Goal: Task Accomplishment & Management: Use online tool/utility

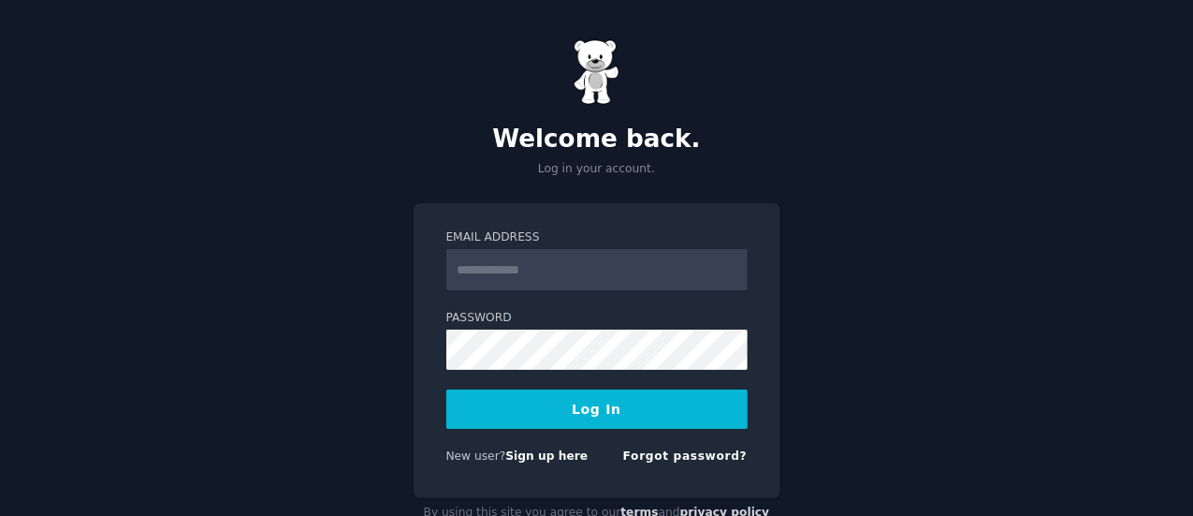
scroll to position [50, 0]
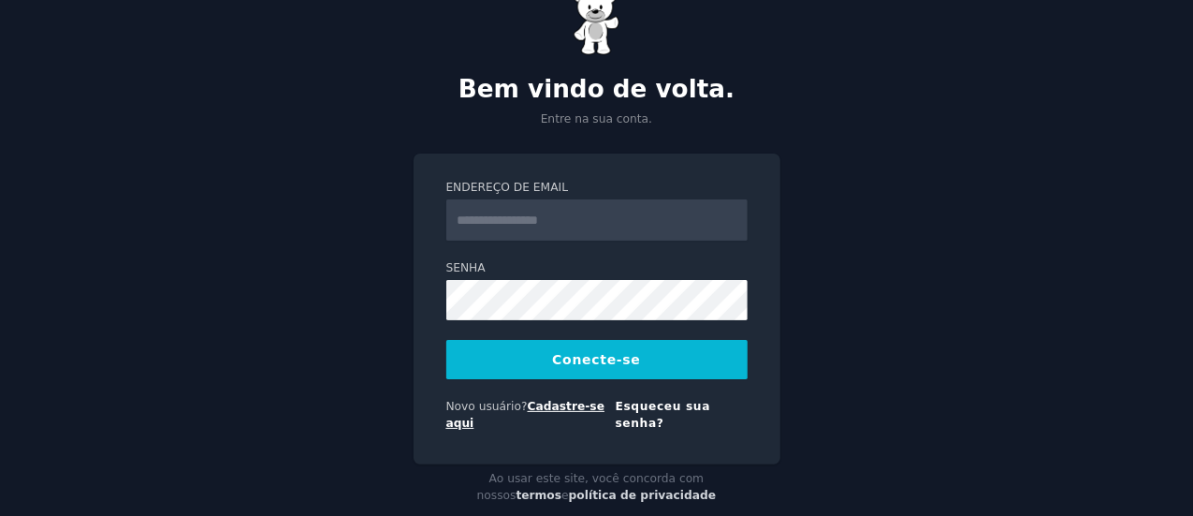
click at [587, 407] on font "Cadastre-se aqui" at bounding box center [525, 415] width 159 height 30
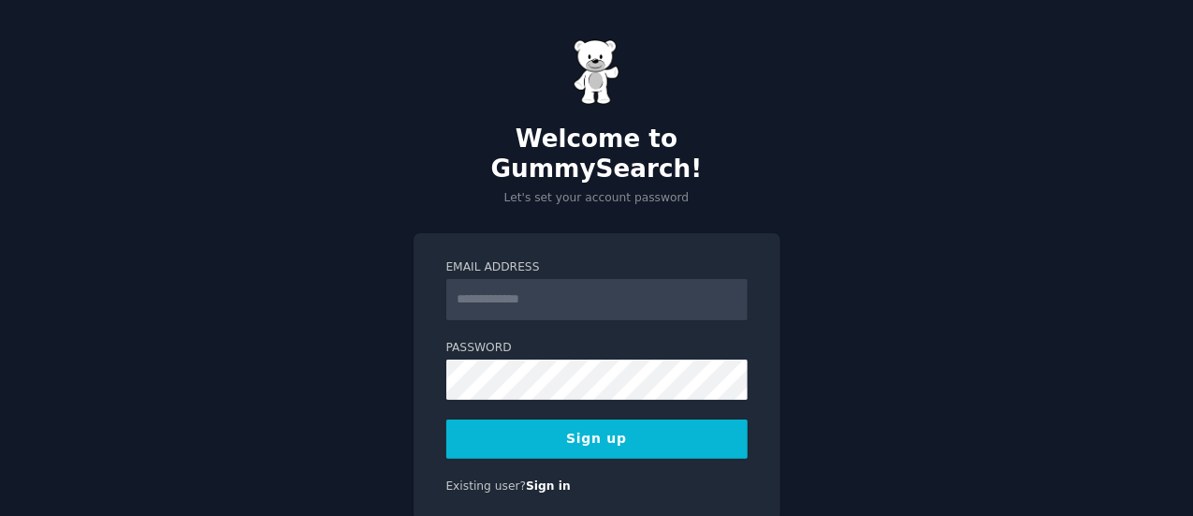
click at [550, 279] on input "Email Address" at bounding box center [596, 299] width 301 height 41
type input "**********"
click at [617, 419] on button "Sign up" at bounding box center [596, 438] width 301 height 39
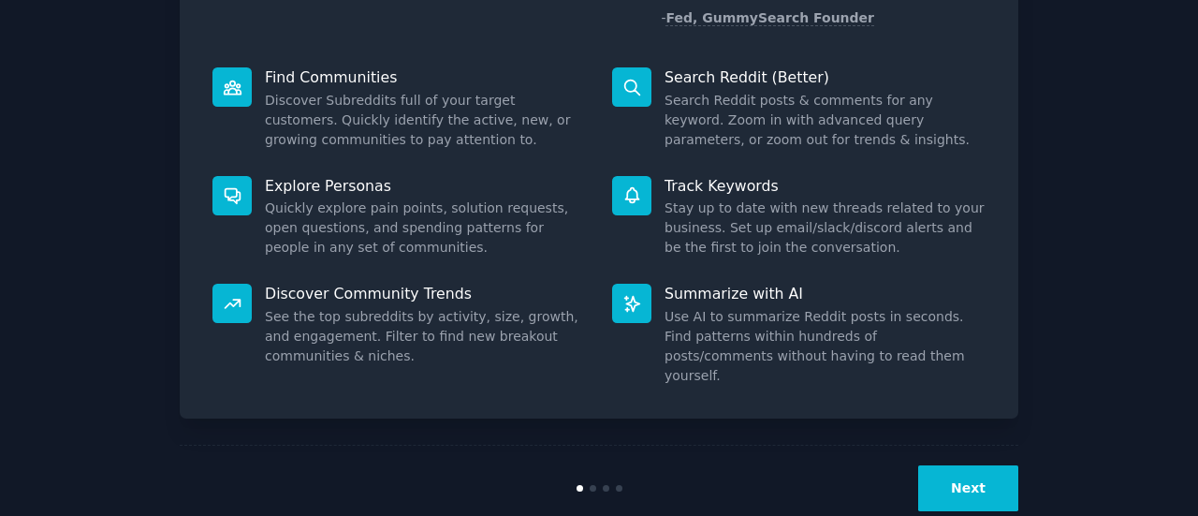
click at [936, 465] on button "Next" at bounding box center [968, 488] width 100 height 46
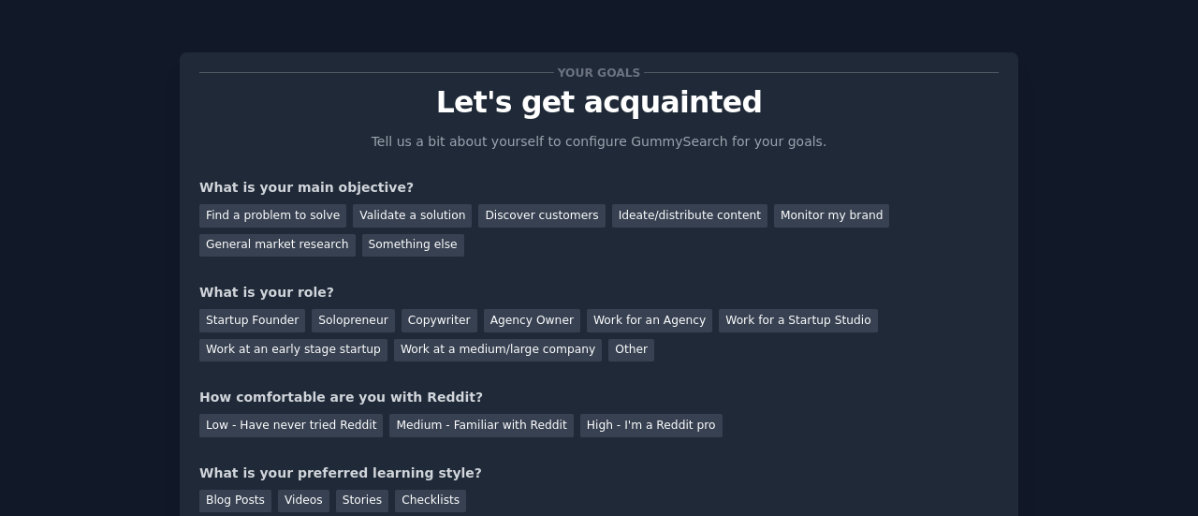
scroll to position [153, 0]
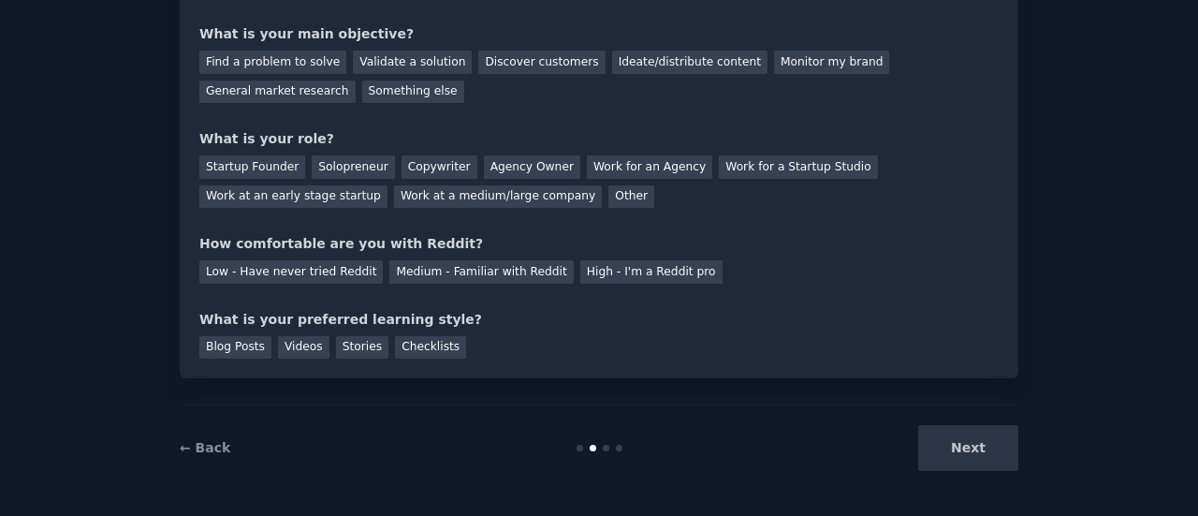
click at [962, 468] on div "Next" at bounding box center [878, 448] width 280 height 46
click at [972, 450] on div "Next" at bounding box center [878, 448] width 280 height 46
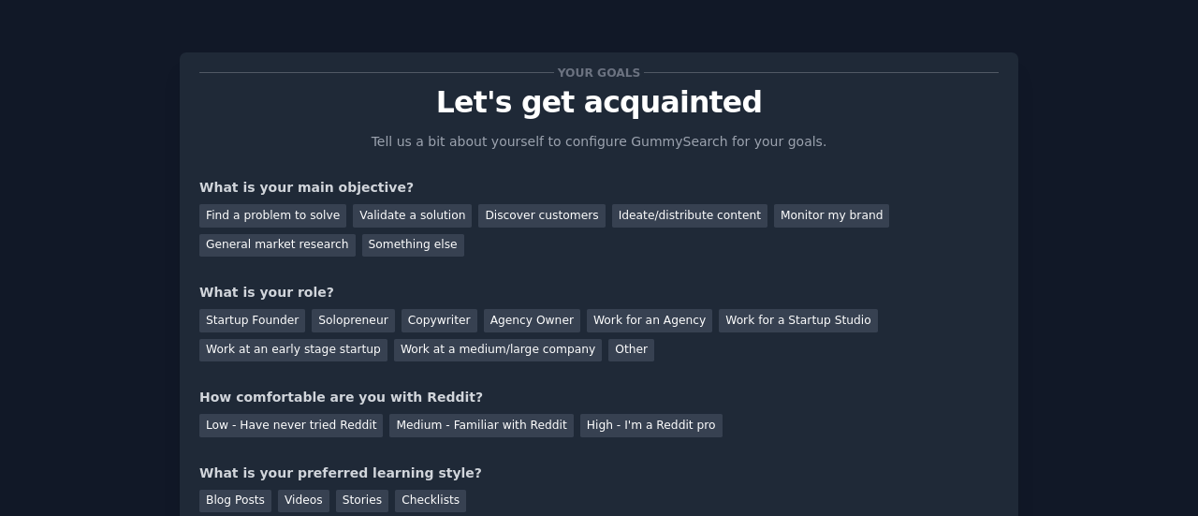
scroll to position [94, 0]
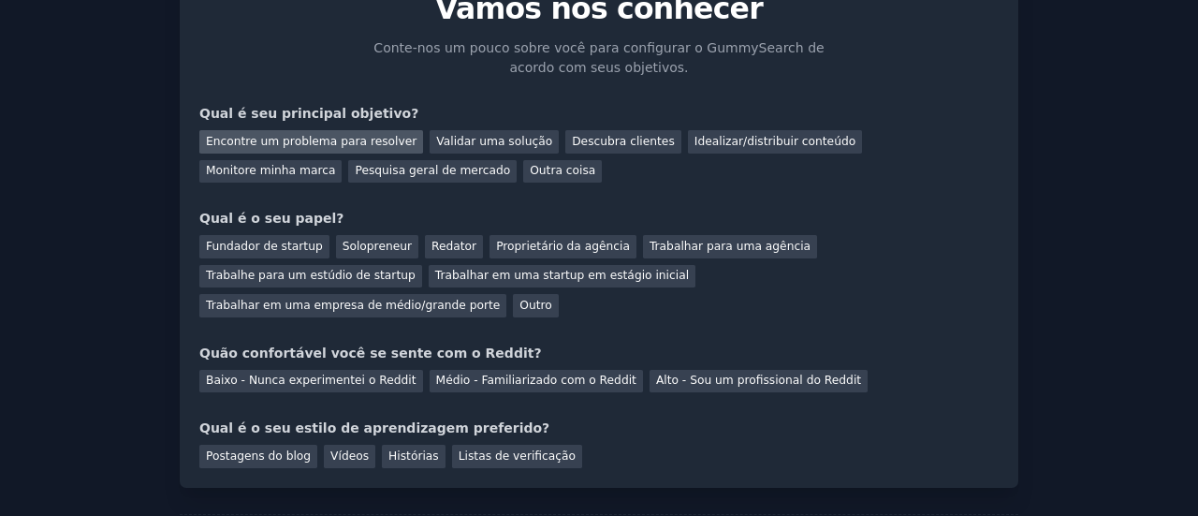
click at [344, 138] on font "Encontre um problema para resolver" at bounding box center [311, 141] width 211 height 13
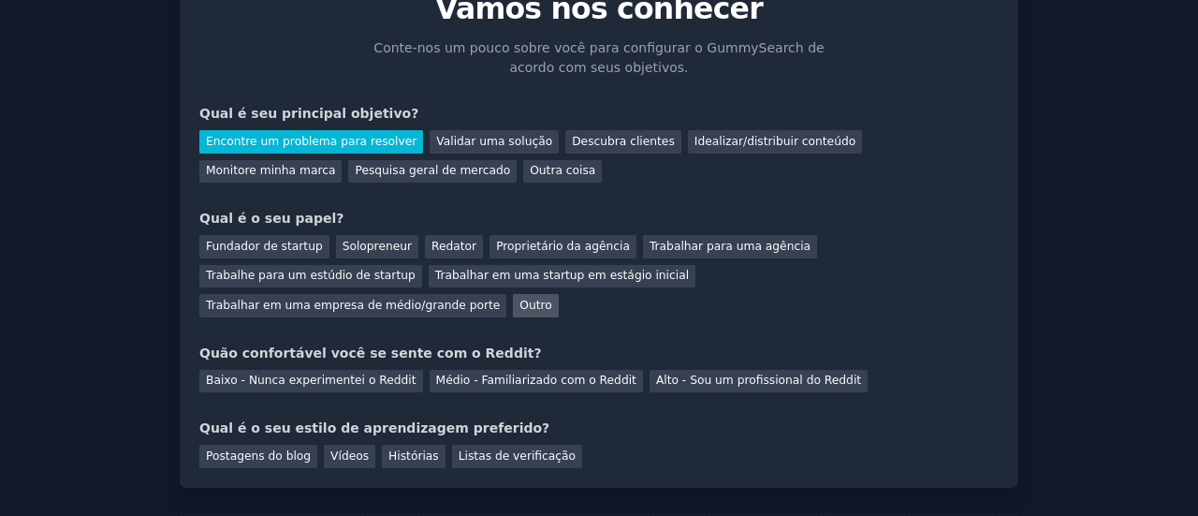
click at [558, 294] on div "Outro" at bounding box center [535, 305] width 45 height 23
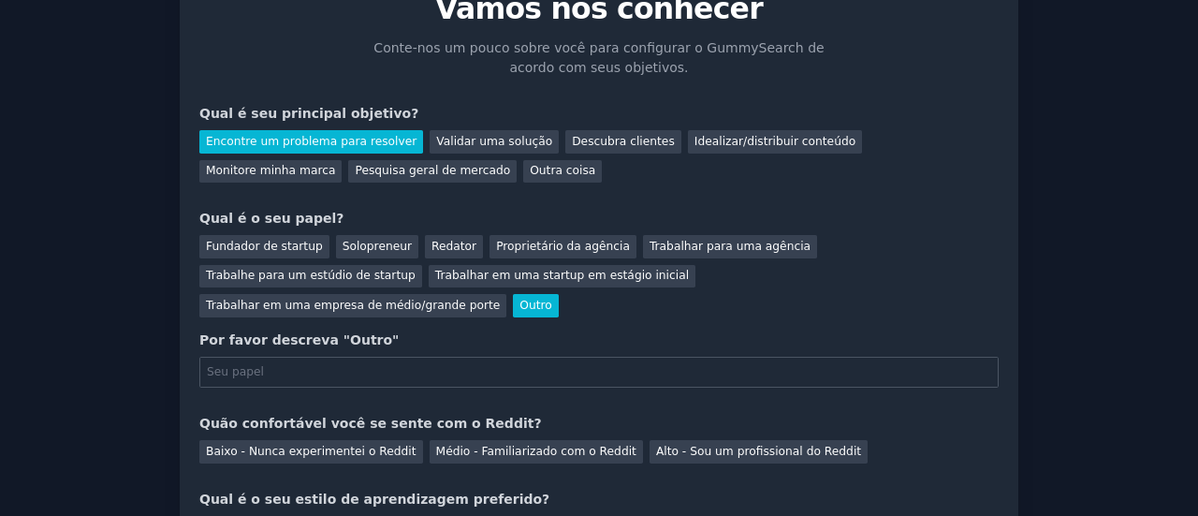
scroll to position [187, 0]
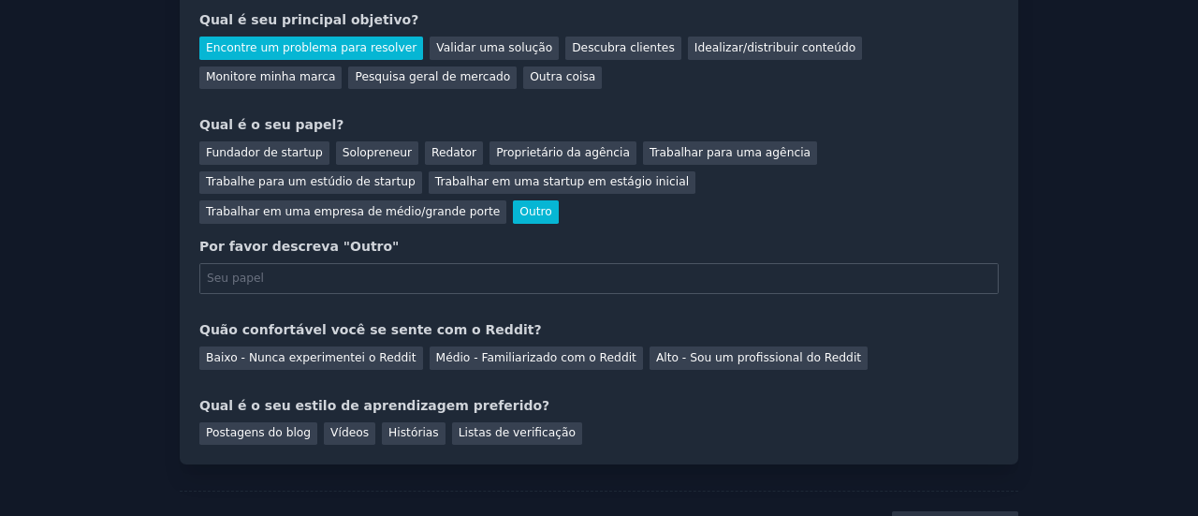
click at [578, 263] on input "text" at bounding box center [598, 279] width 799 height 32
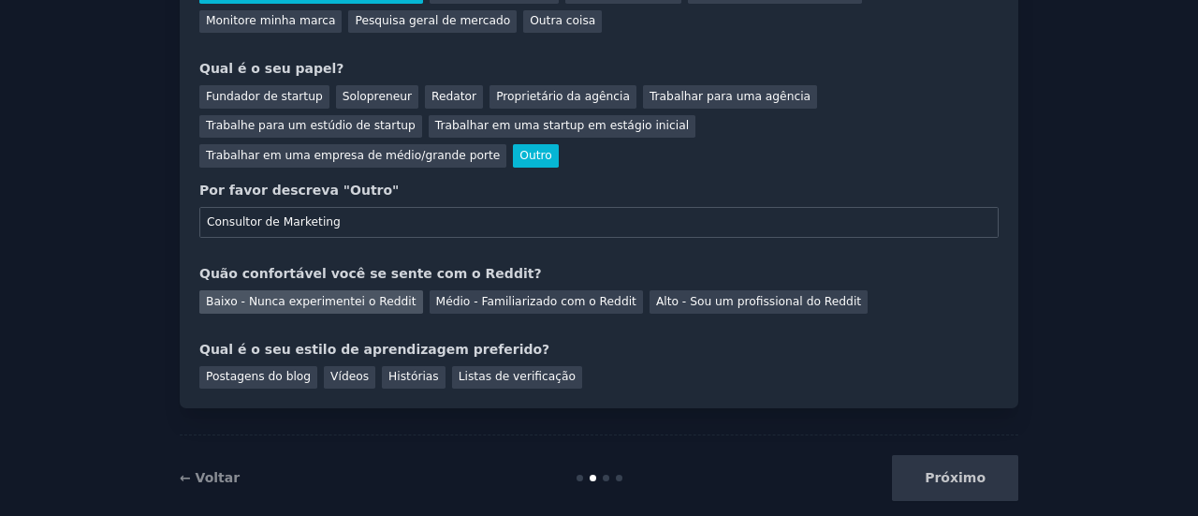
type input "Consultor de Marketing"
click at [322, 290] on div "Baixo - Nunca experimentei o Reddit" at bounding box center [311, 301] width 224 height 23
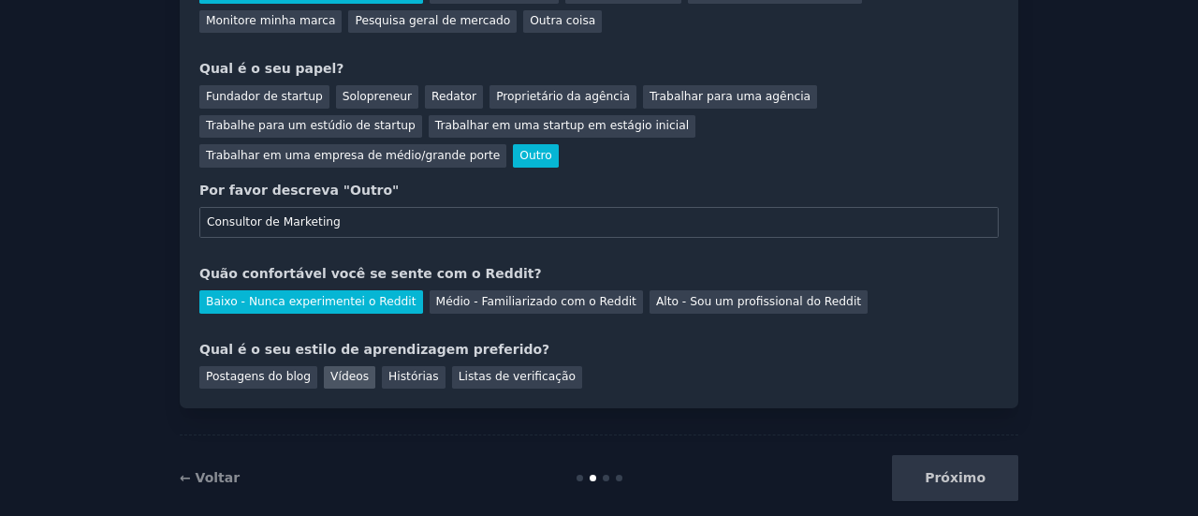
click at [350, 370] on font "Vídeos" at bounding box center [349, 376] width 38 height 13
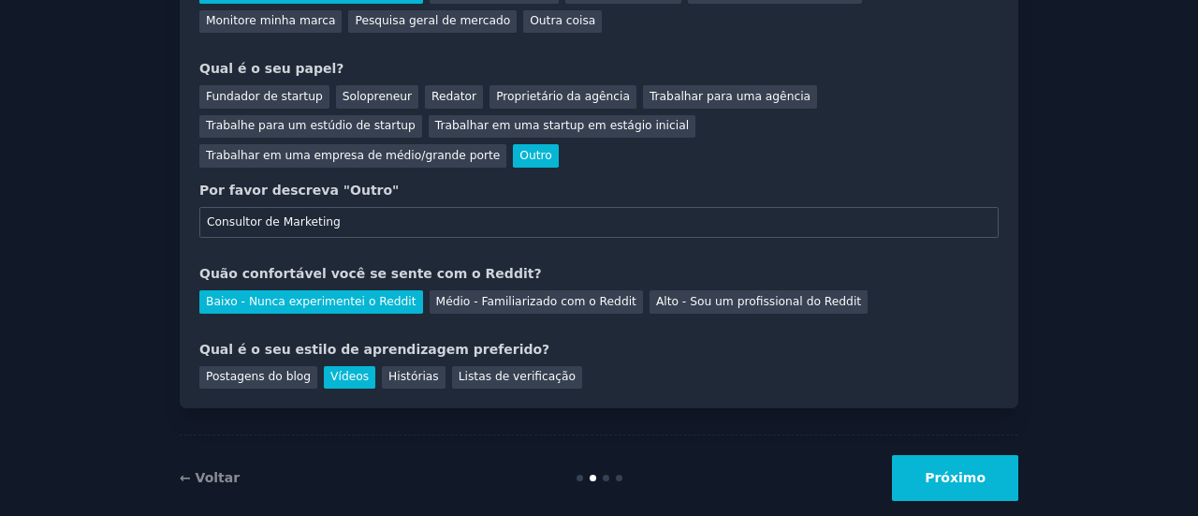
click at [937, 470] on font "Próximo" at bounding box center [954, 477] width 61 height 15
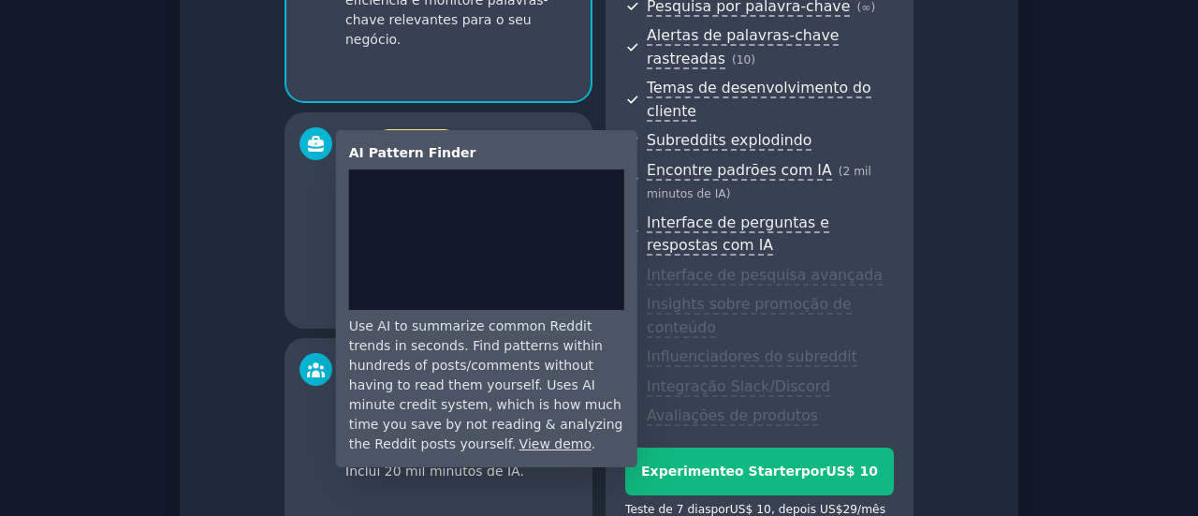
scroll to position [374, 0]
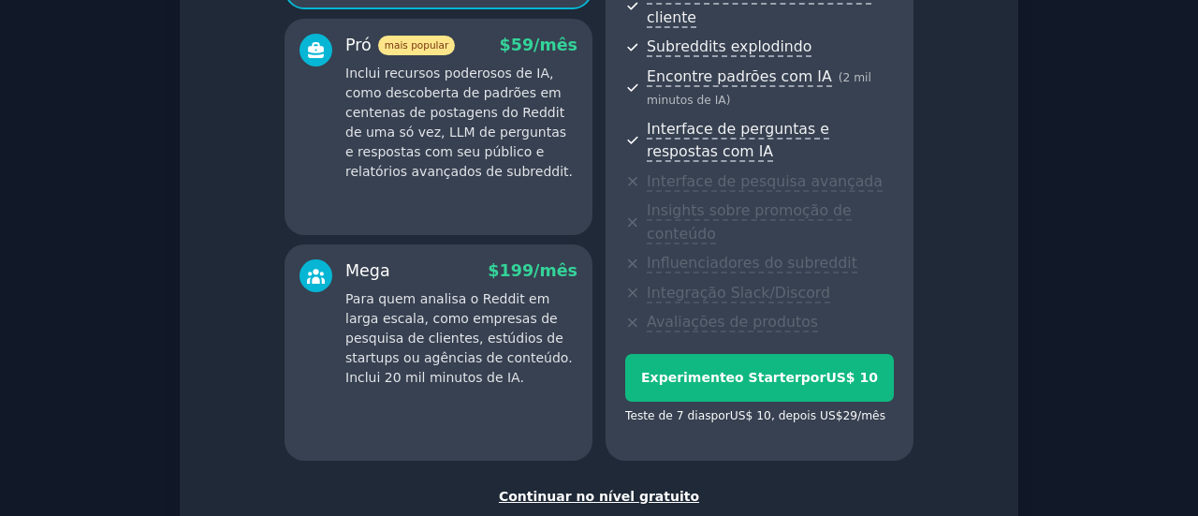
click at [610, 488] on font "Continuar no nível gratuito" at bounding box center [599, 495] width 200 height 15
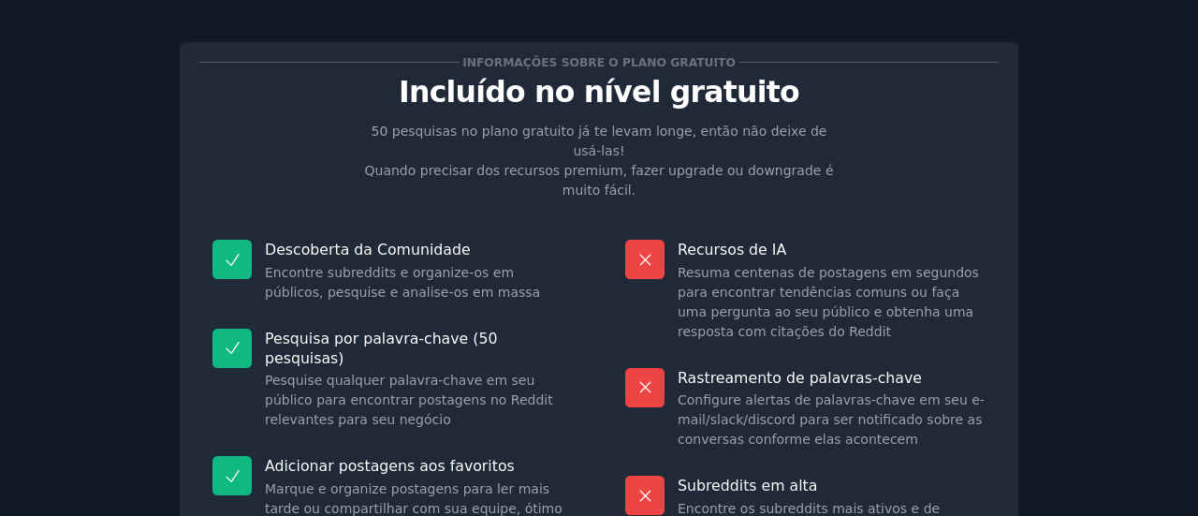
scroll to position [291, 0]
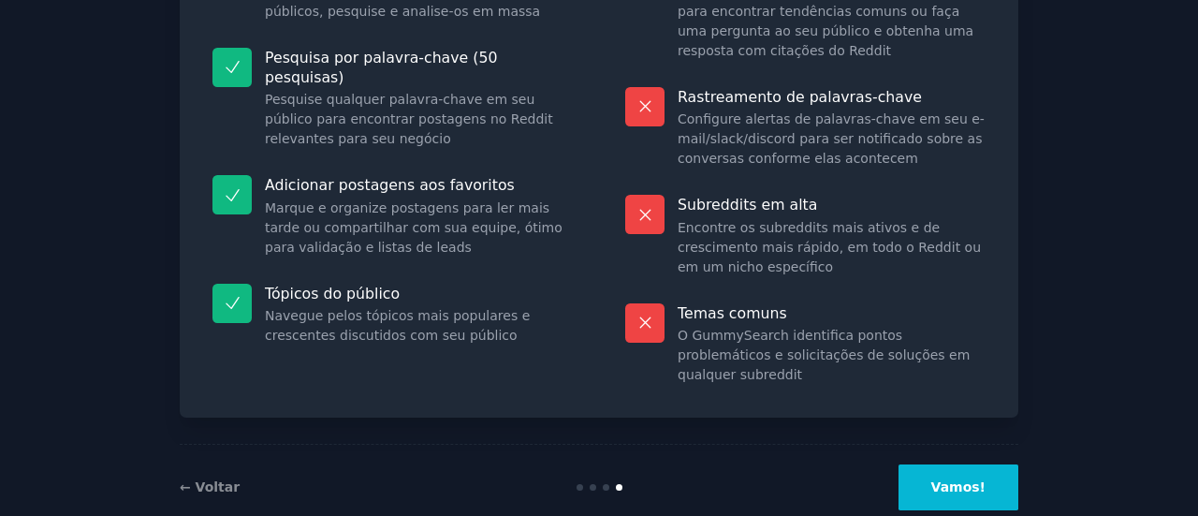
click at [966, 479] on font "Vamos!" at bounding box center [958, 486] width 54 height 15
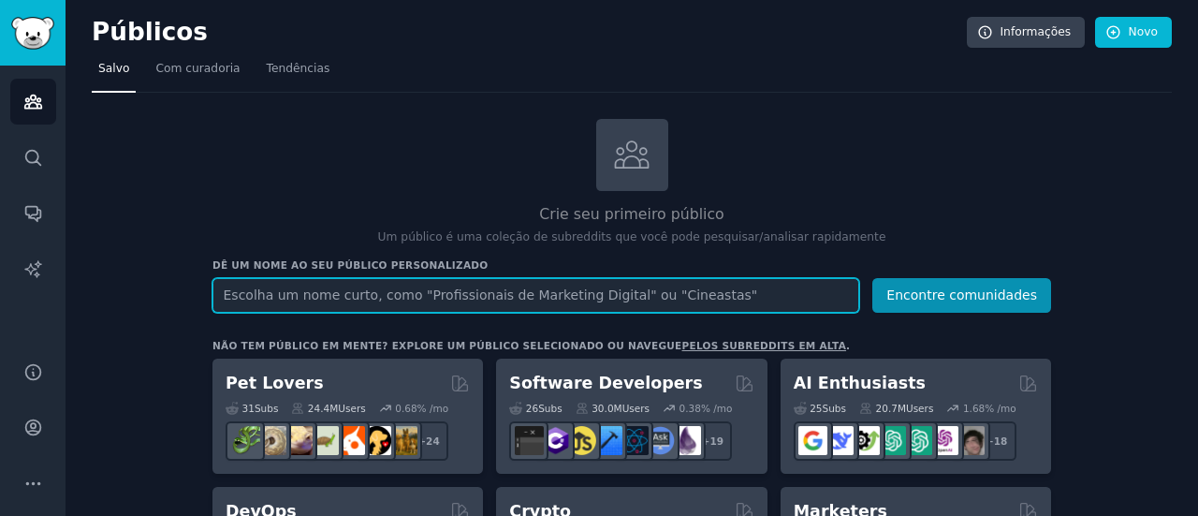
click at [621, 297] on input "text" at bounding box center [535, 295] width 646 height 35
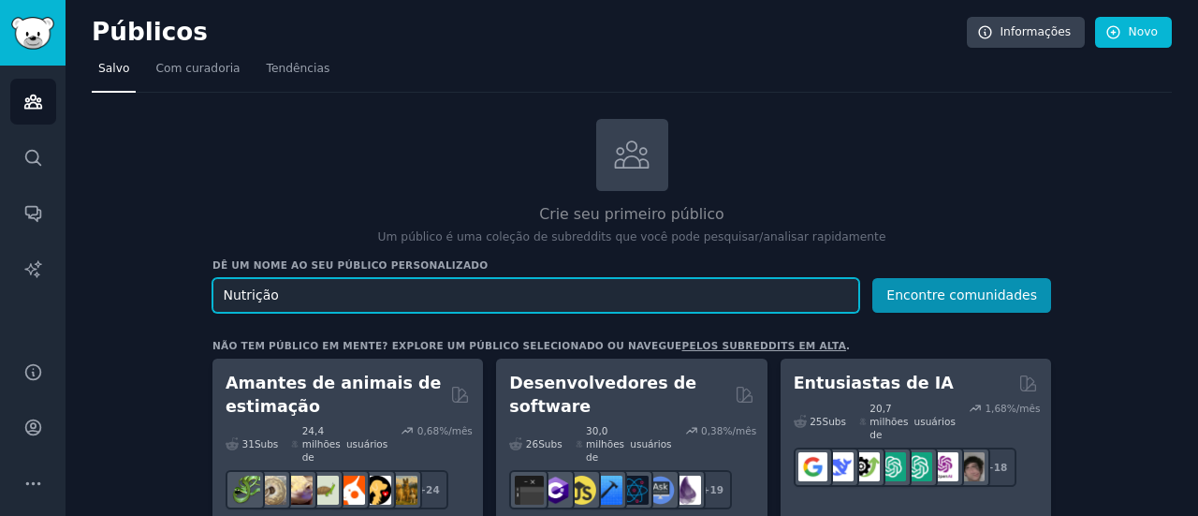
type input "Nutrição"
click at [872, 278] on button "Encontre comunidades" at bounding box center [961, 295] width 179 height 35
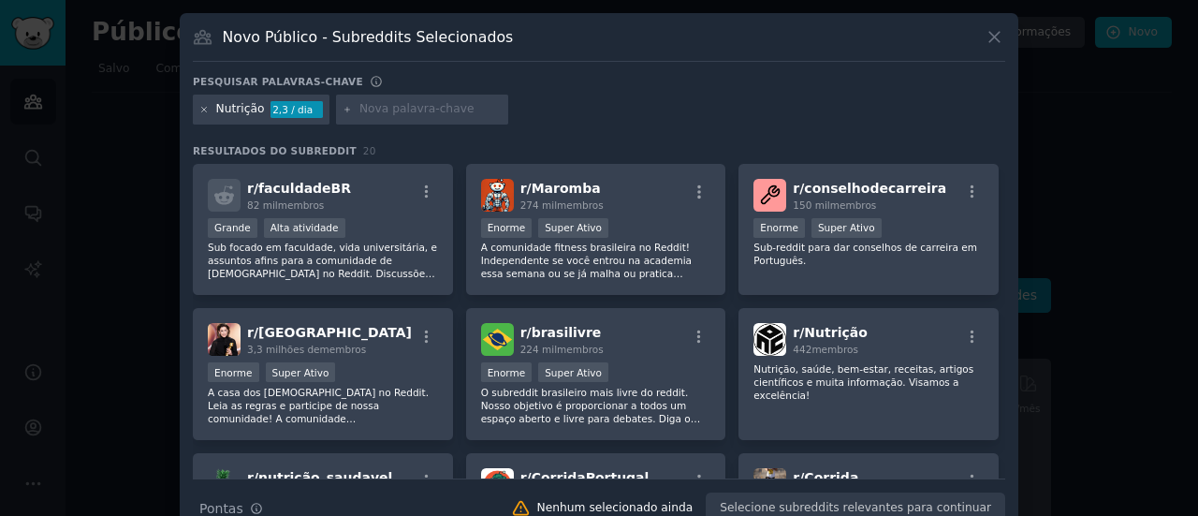
click at [200, 108] on icon at bounding box center [204, 110] width 10 height 10
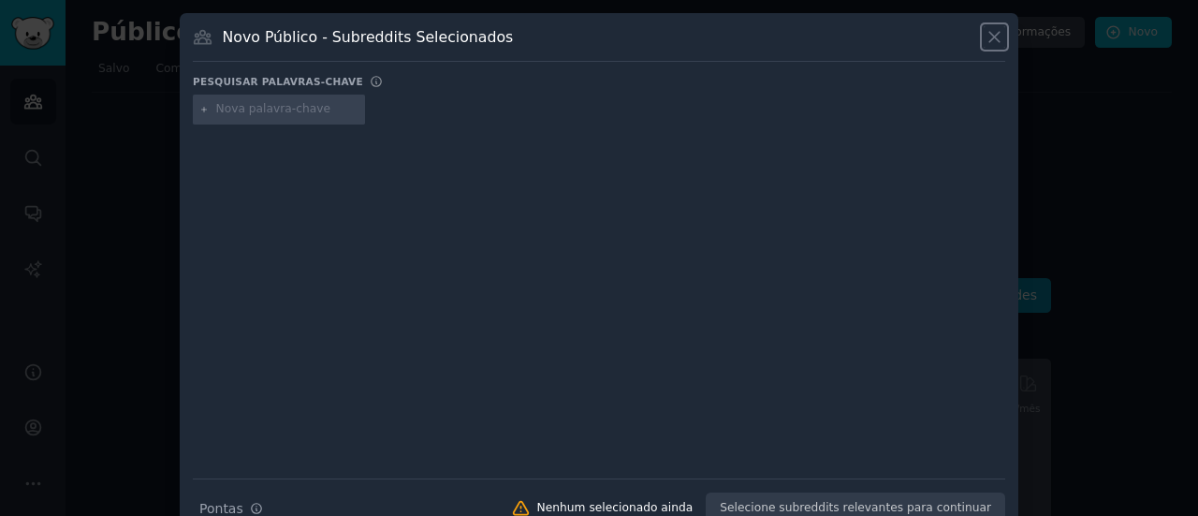
click at [994, 39] on icon at bounding box center [994, 37] width 20 height 20
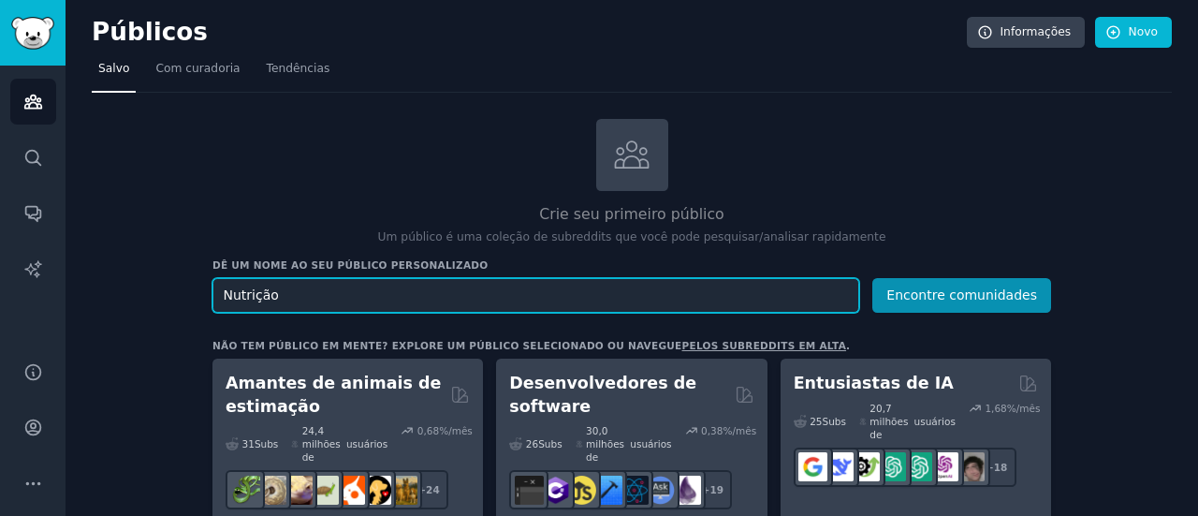
click at [610, 302] on input "Nutrição" at bounding box center [535, 295] width 646 height 35
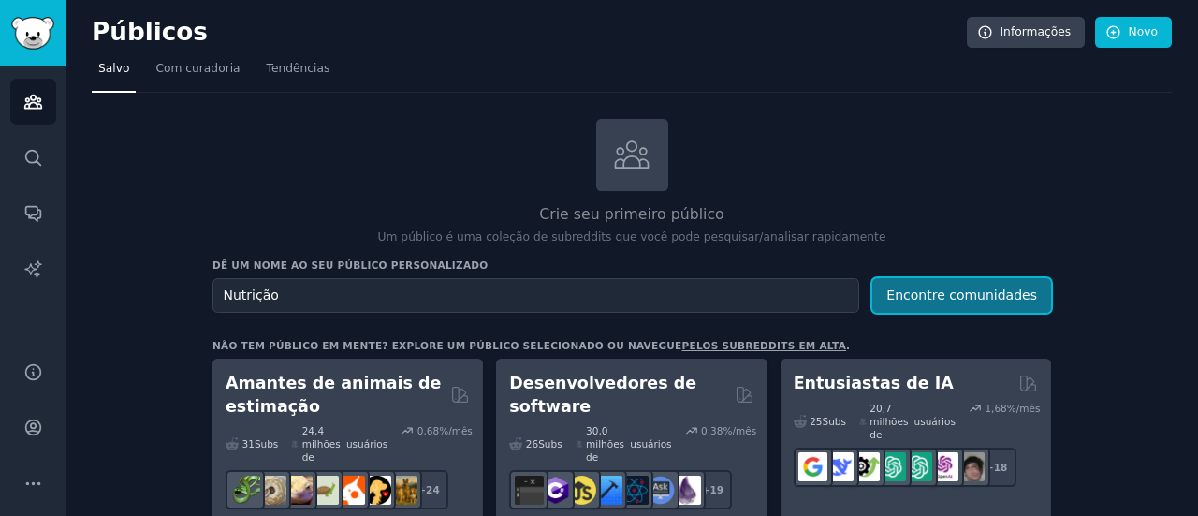
click at [921, 298] on font "Encontre comunidades" at bounding box center [961, 294] width 151 height 15
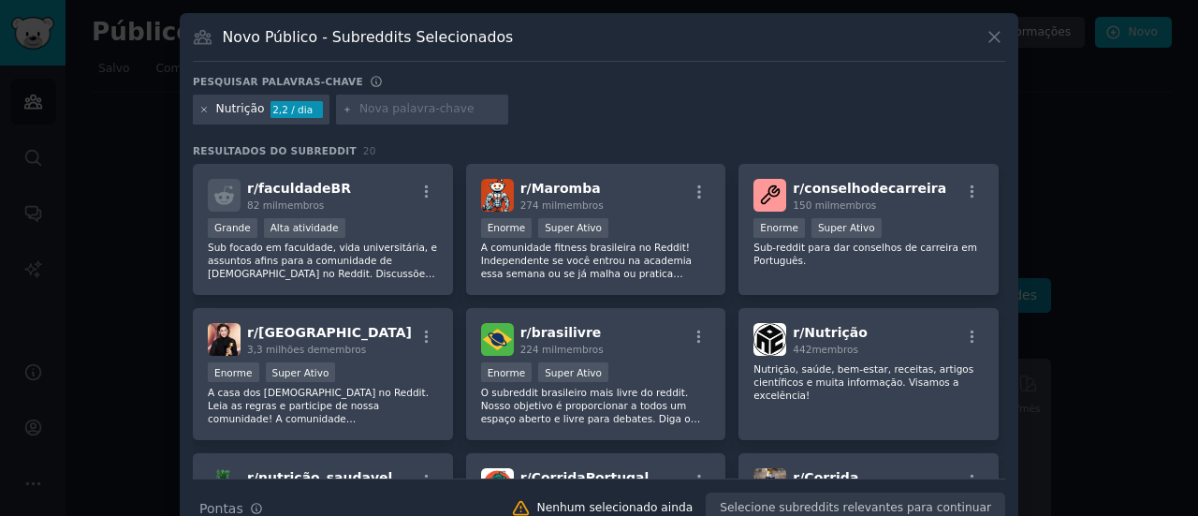
click at [202, 107] on icon at bounding box center [204, 109] width 5 height 5
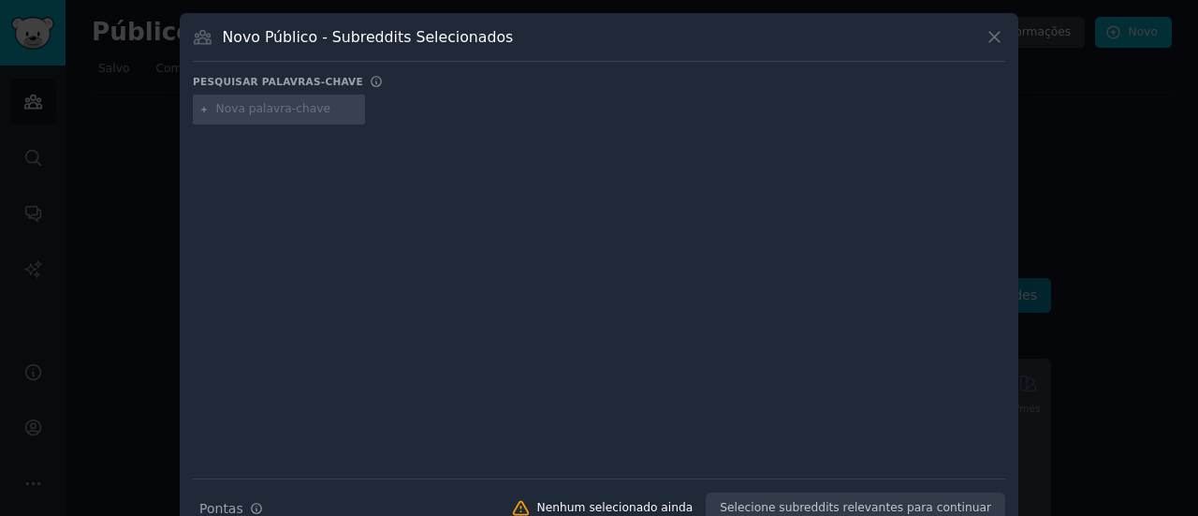
click at [306, 112] on input "text" at bounding box center [287, 109] width 142 height 17
type input "Nutri"
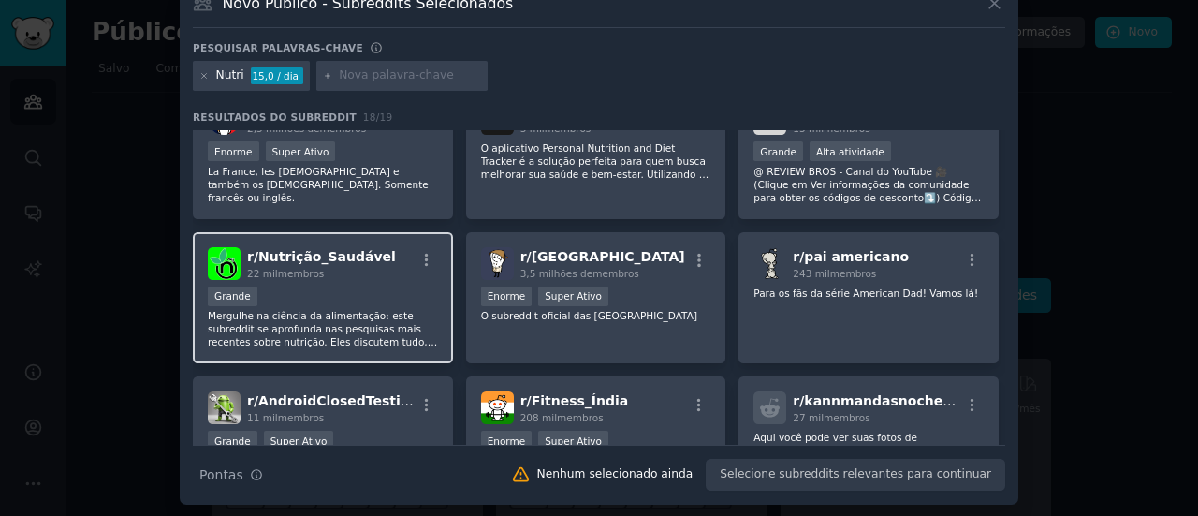
scroll to position [374, 0]
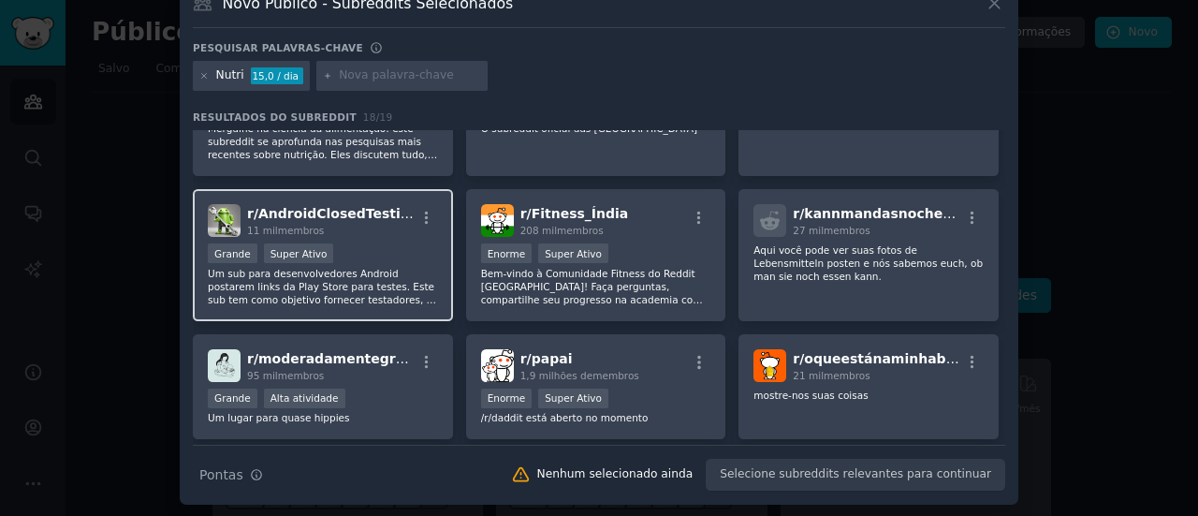
click at [375, 246] on div "Grande Super Ativo" at bounding box center [323, 254] width 230 height 23
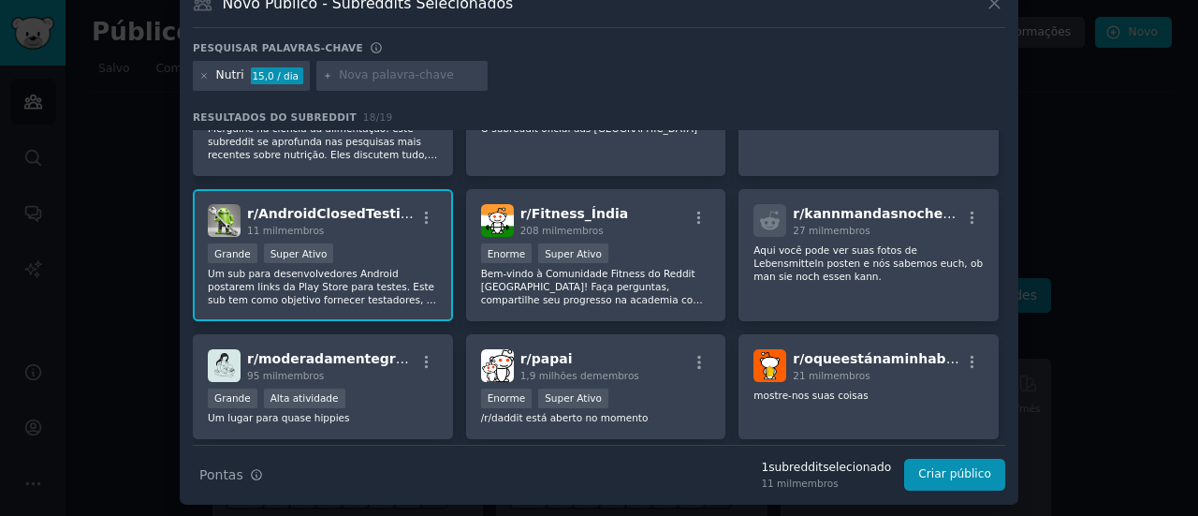
click at [329, 215] on font "AndroidClosedTesting" at bounding box center [338, 213] width 161 height 15
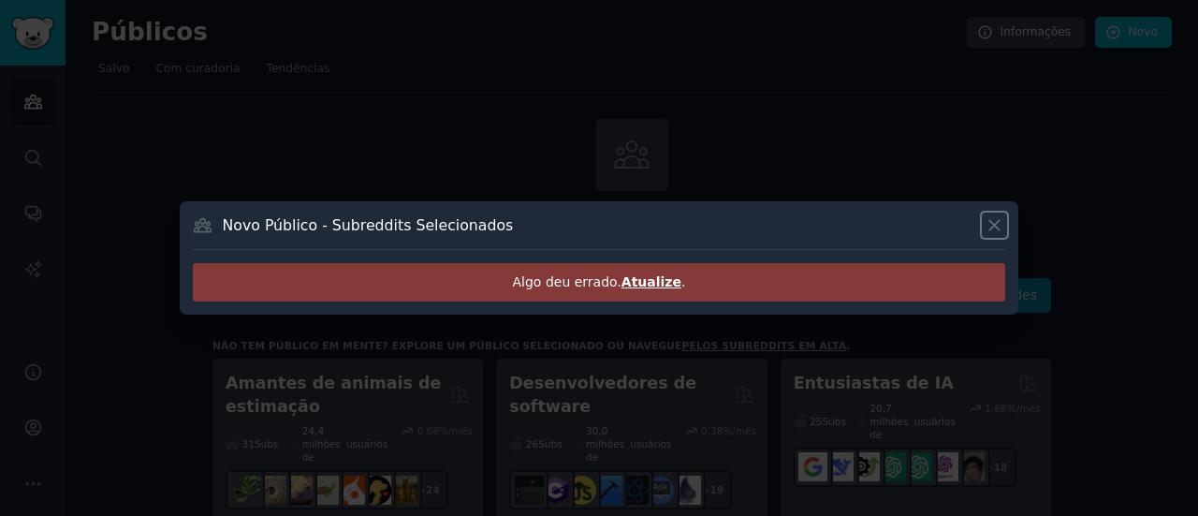
click at [995, 228] on icon at bounding box center [994, 225] width 20 height 20
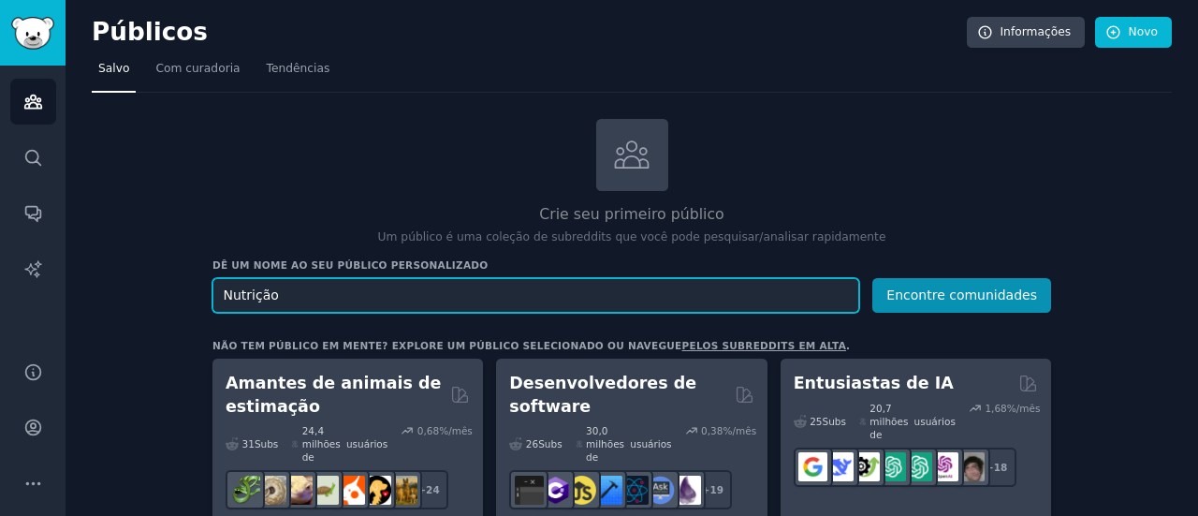
drag, startPoint x: 250, startPoint y: 295, endPoint x: 333, endPoint y: 296, distance: 83.3
click at [333, 296] on input "Nutrição" at bounding box center [535, 295] width 646 height 35
type input "Nutri"
click at [872, 278] on button "Encontre comunidades" at bounding box center [961, 295] width 179 height 35
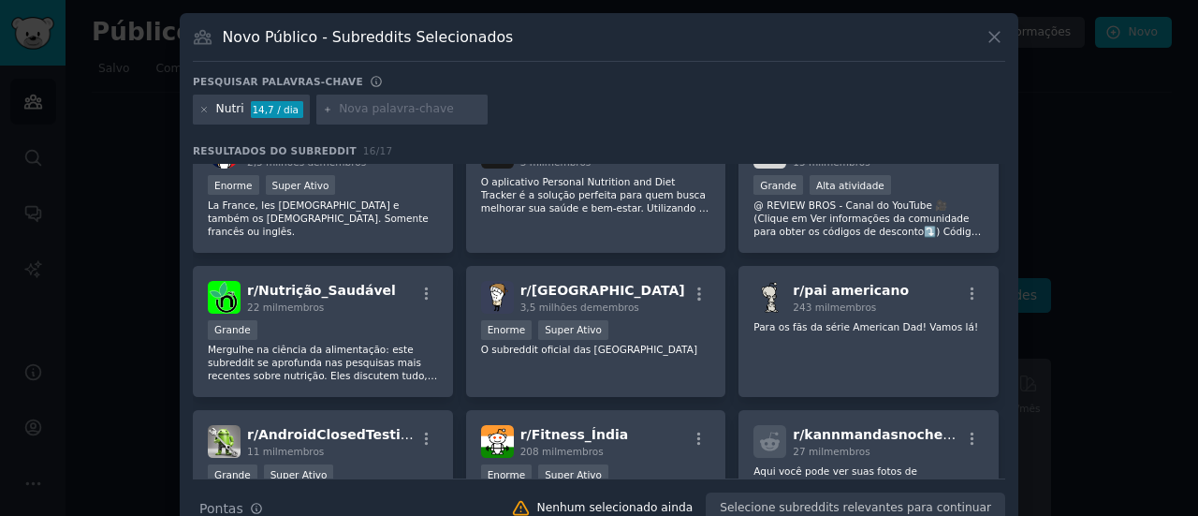
scroll to position [281, 0]
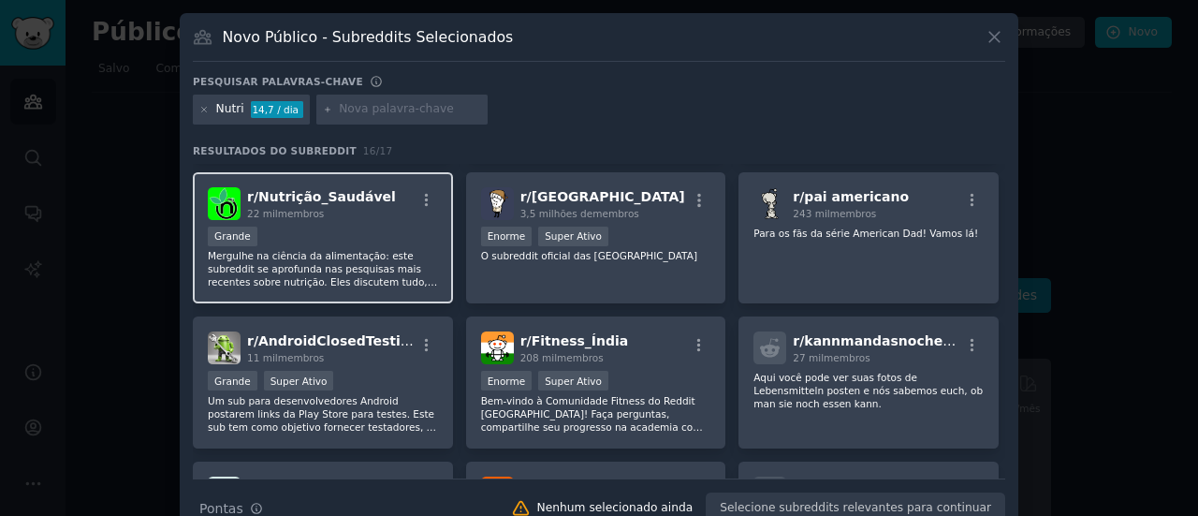
click at [346, 194] on font "Nutrição_Saudável" at bounding box center [327, 196] width 138 height 15
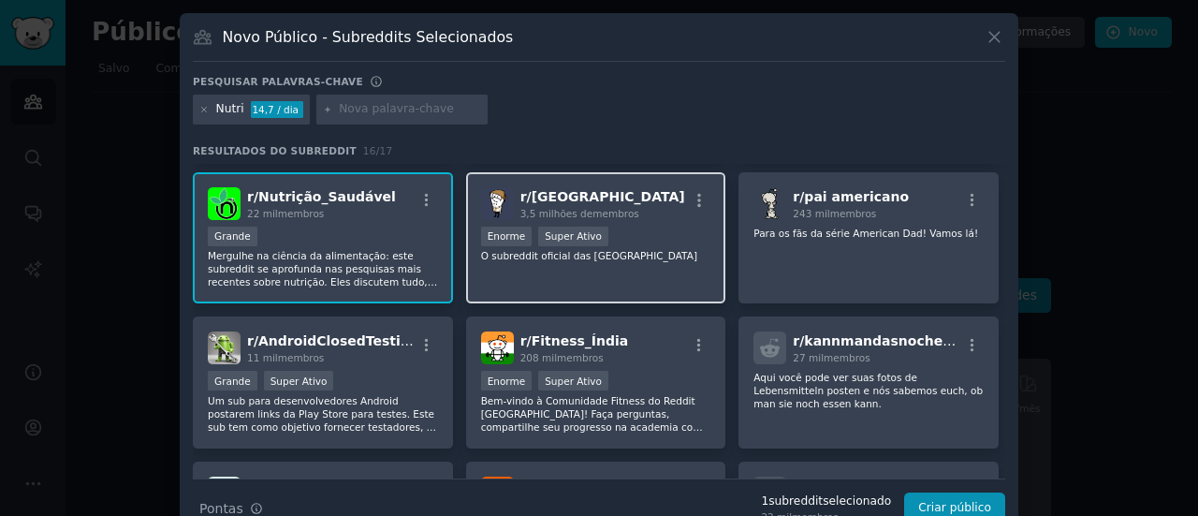
scroll to position [559, 0]
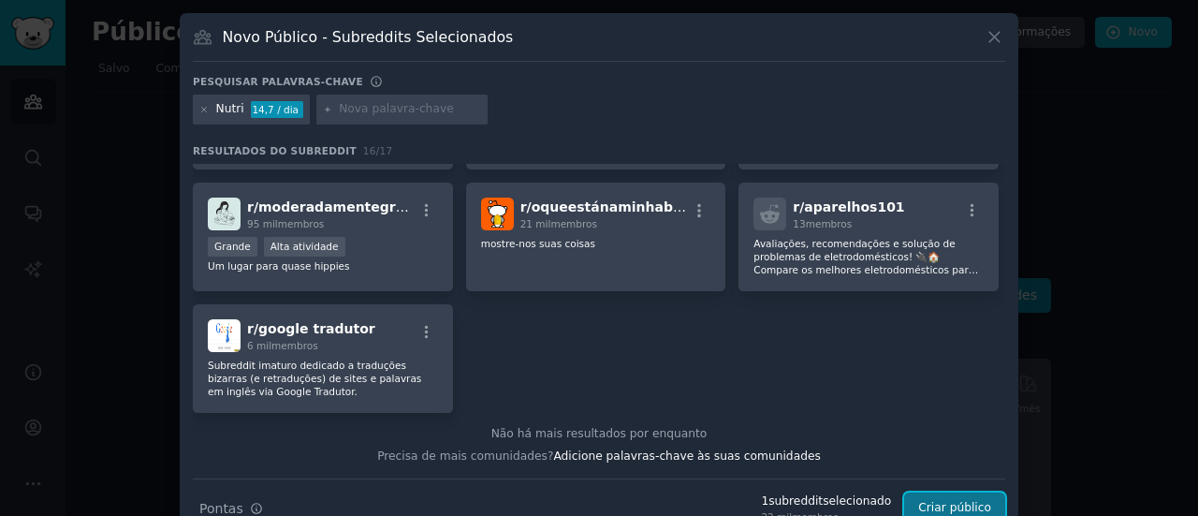
click at [934, 501] on font "Criar público" at bounding box center [954, 507] width 73 height 13
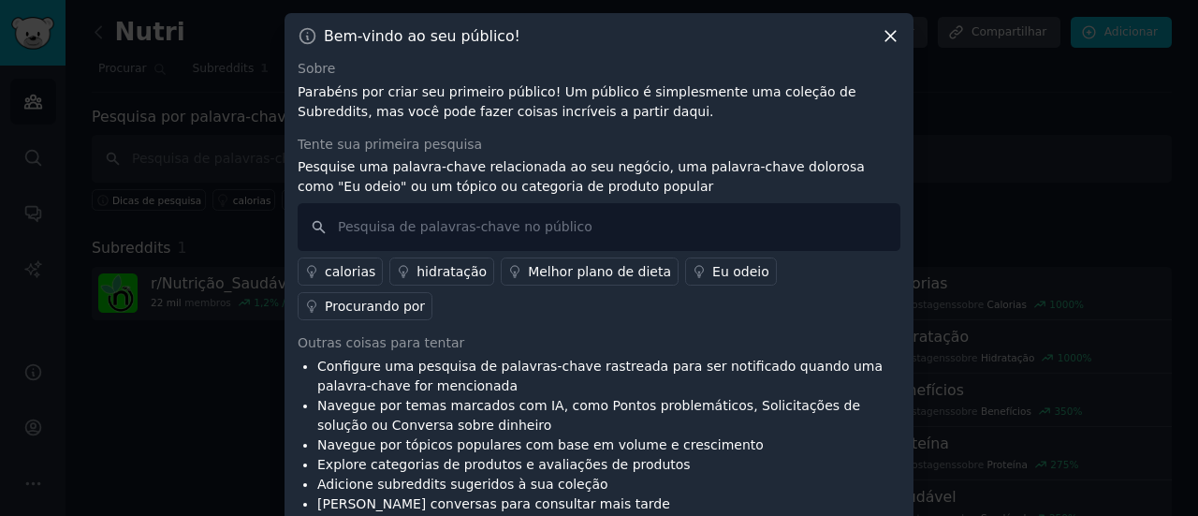
scroll to position [7, 0]
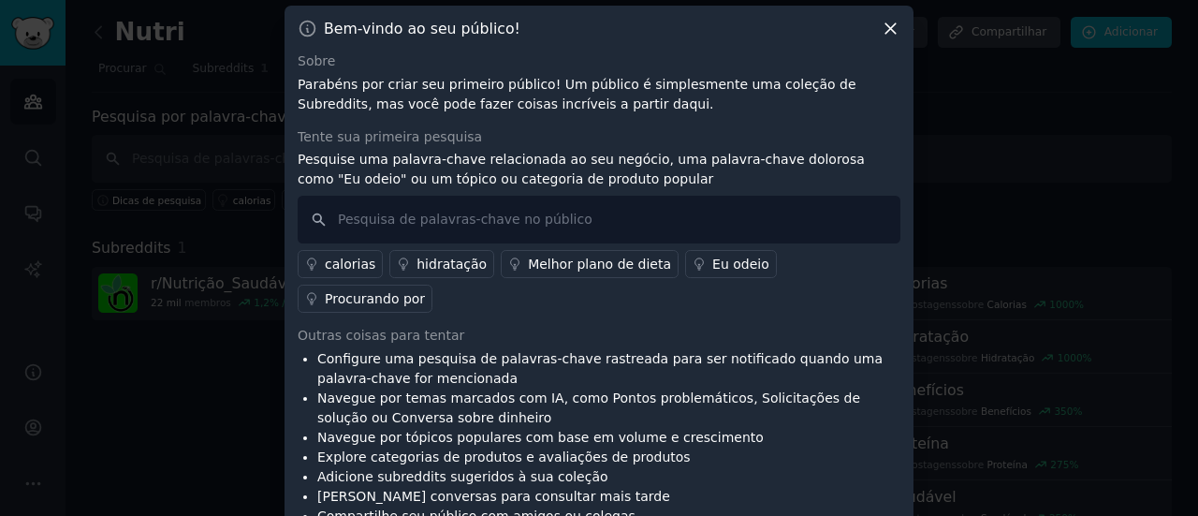
click at [885, 30] on icon at bounding box center [890, 28] width 10 height 10
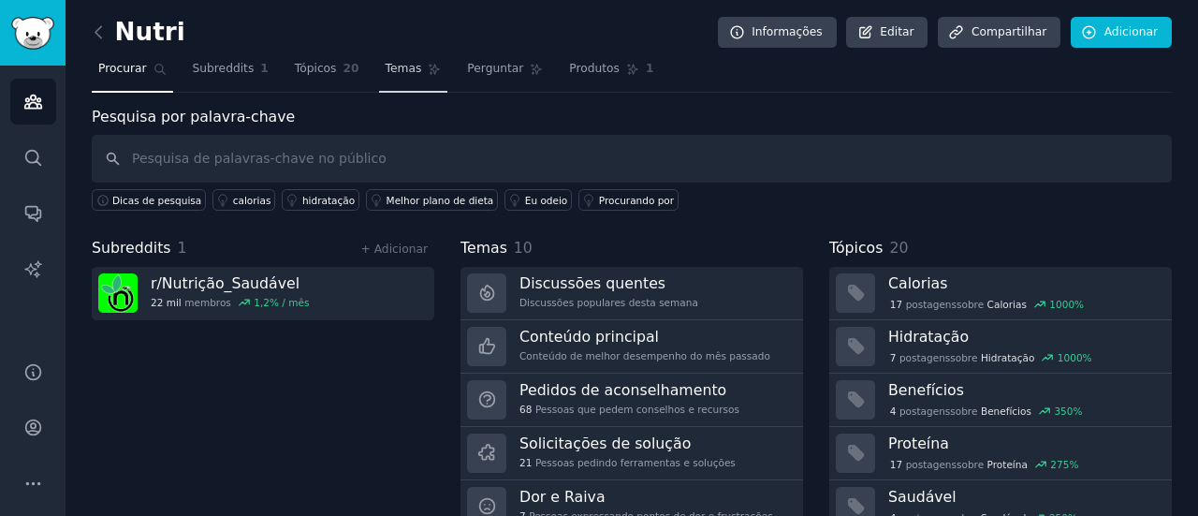
click at [385, 66] on font "Temas" at bounding box center [403, 68] width 36 height 13
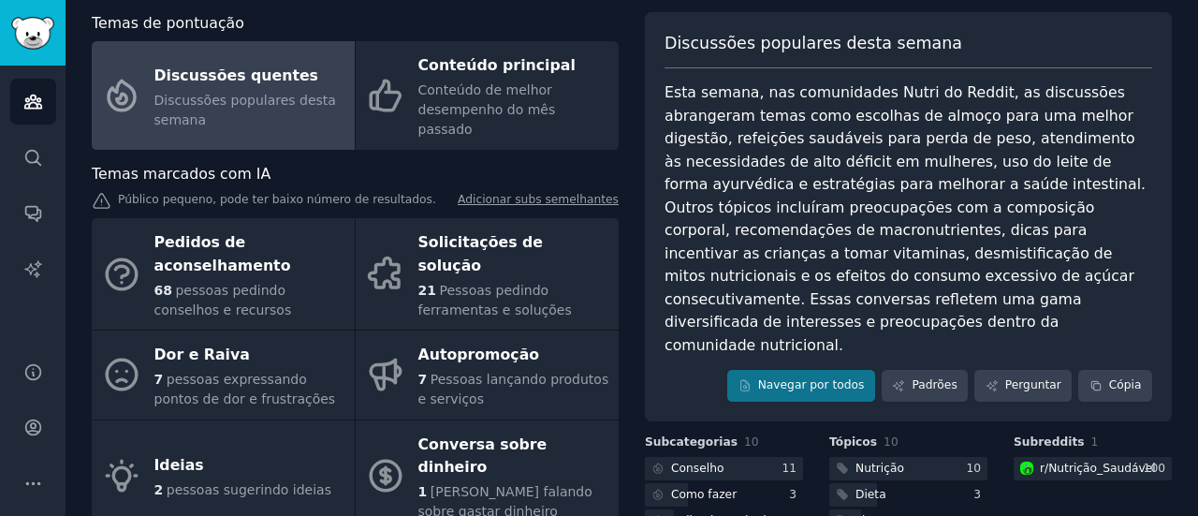
scroll to position [187, 0]
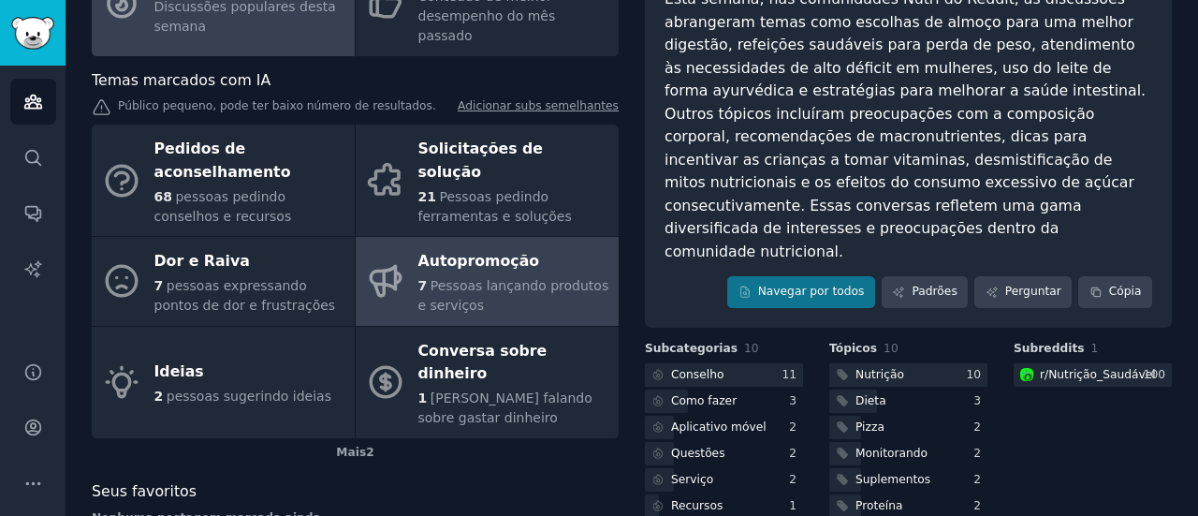
click at [515, 278] on font "Pessoas lançando produtos e serviços" at bounding box center [513, 295] width 191 height 35
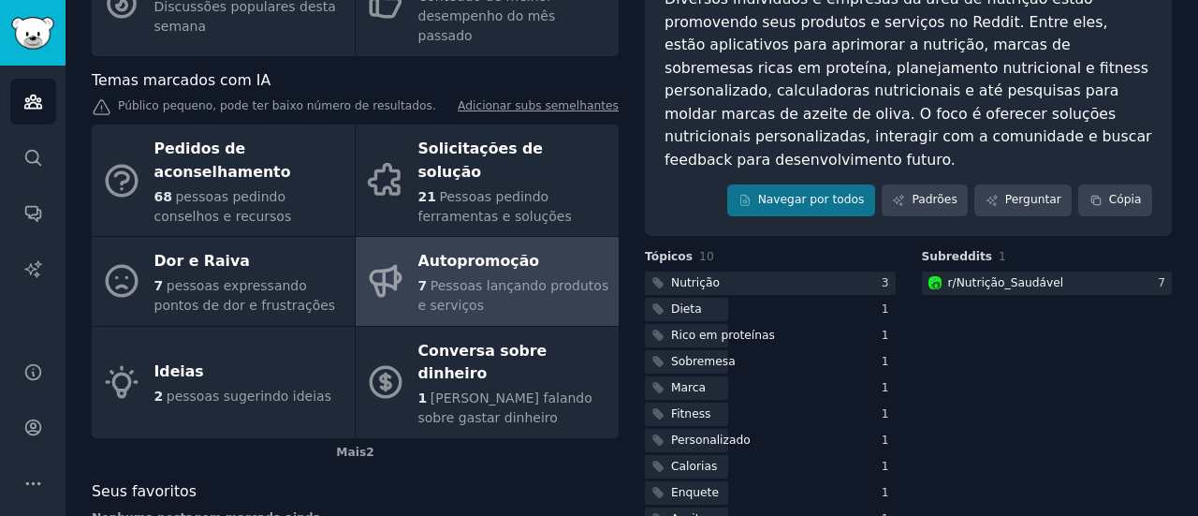
scroll to position [206, 0]
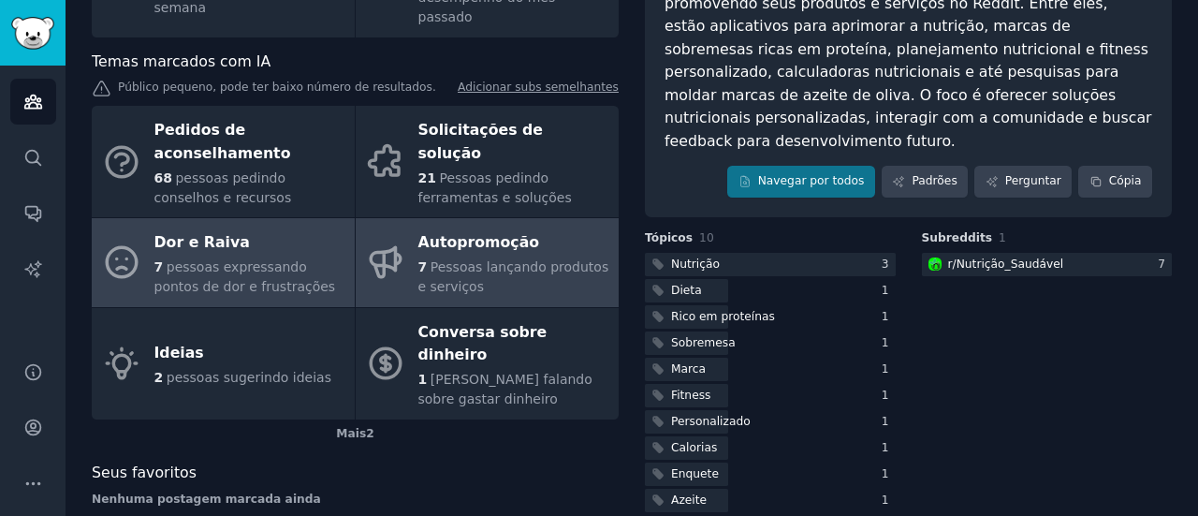
click at [266, 230] on div "Dor e Raiva" at bounding box center [249, 243] width 191 height 30
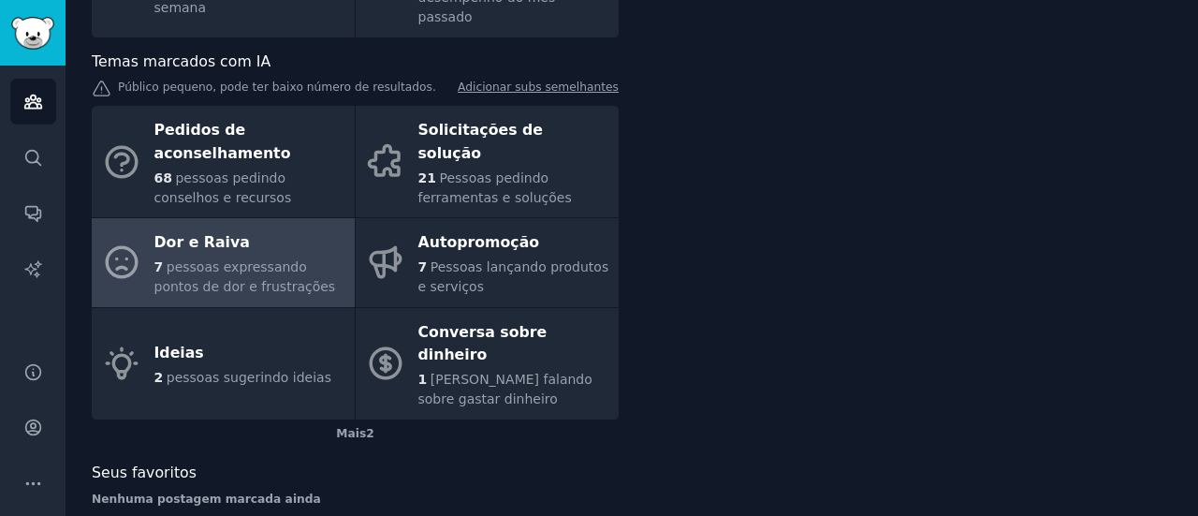
scroll to position [193, 0]
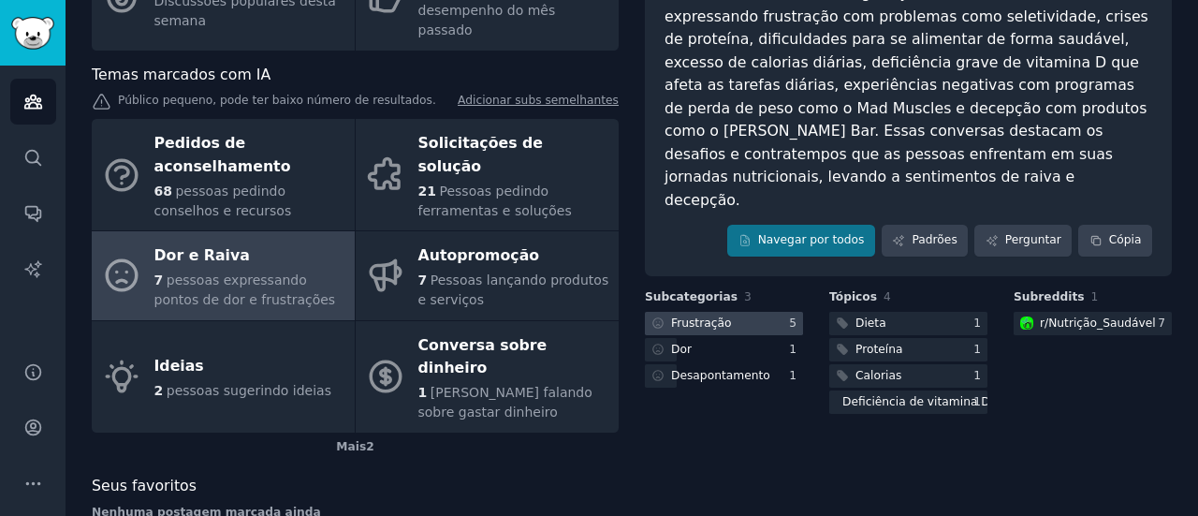
click at [732, 312] on div at bounding box center [724, 323] width 158 height 23
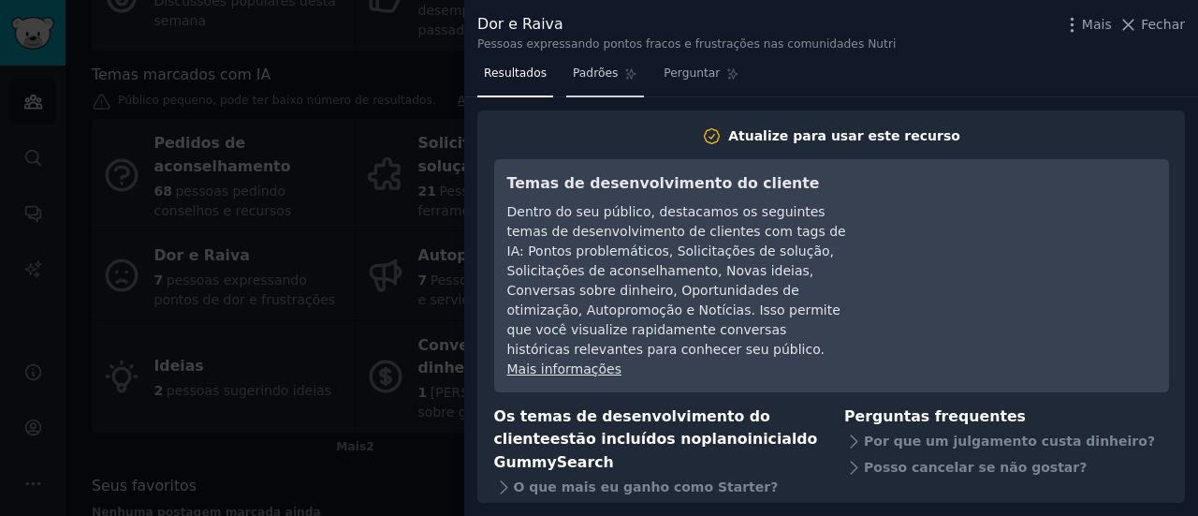
click at [582, 76] on font "Padrões" at bounding box center [595, 72] width 45 height 13
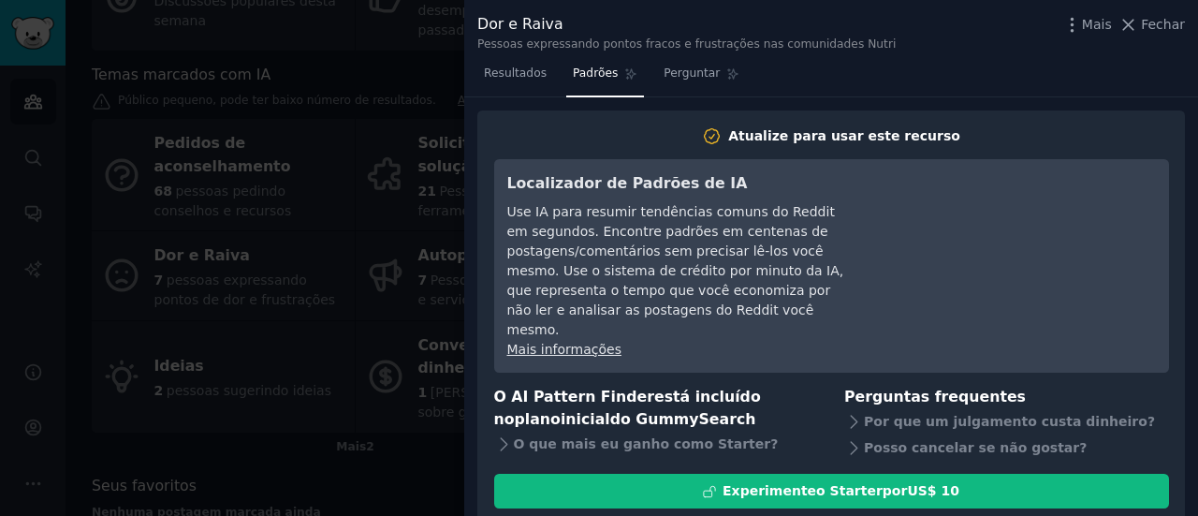
scroll to position [56, 0]
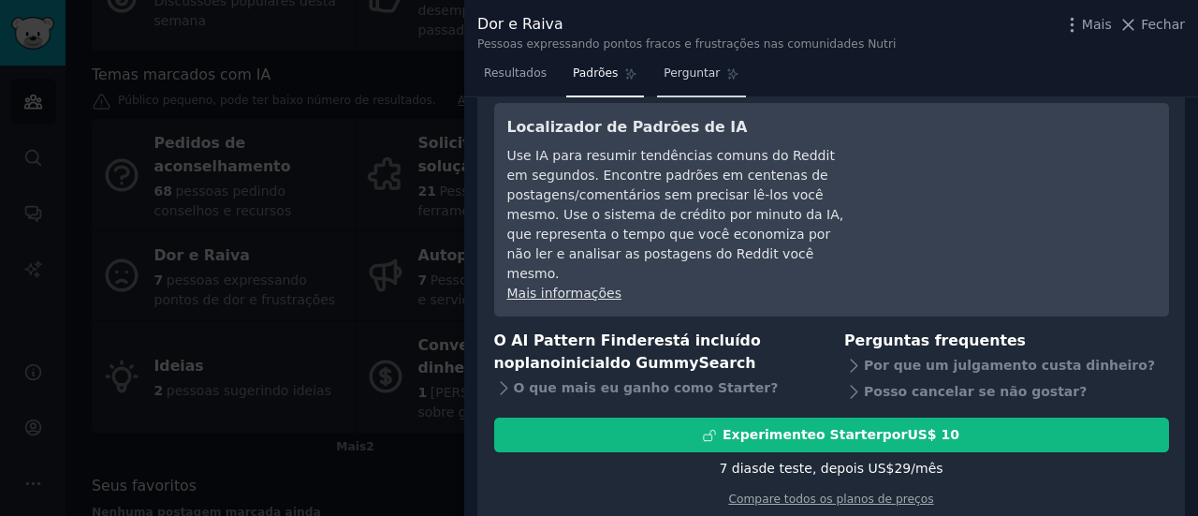
click at [691, 64] on link "Perguntar" at bounding box center [701, 78] width 89 height 38
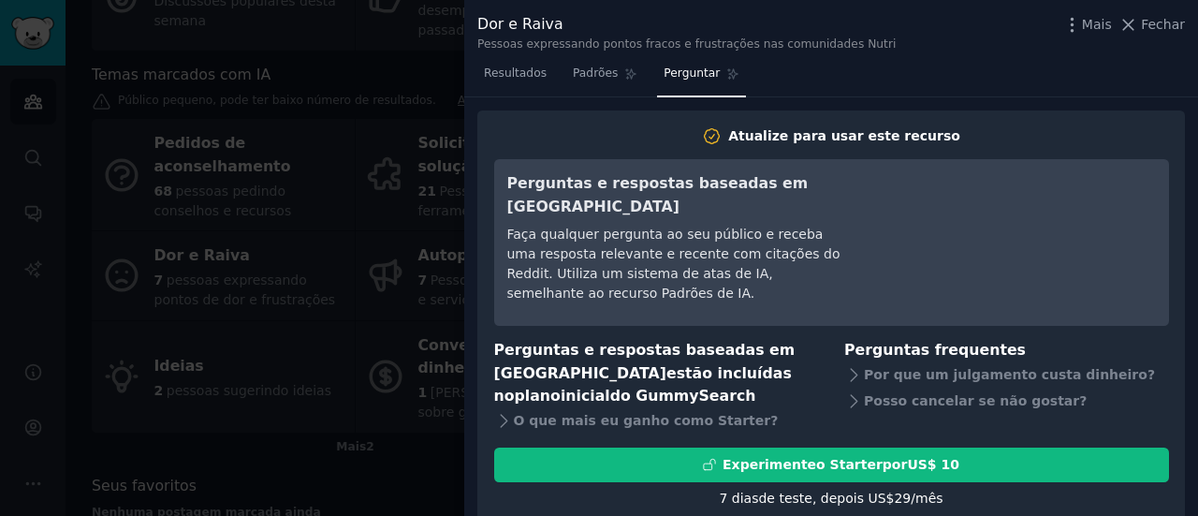
scroll to position [30, 0]
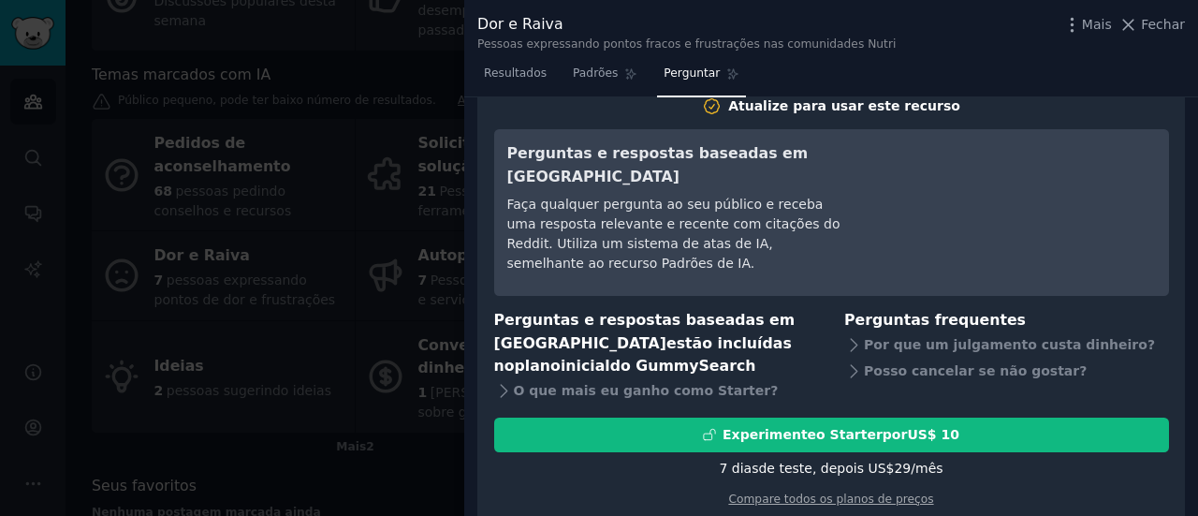
click at [398, 291] on div at bounding box center [599, 258] width 1198 height 516
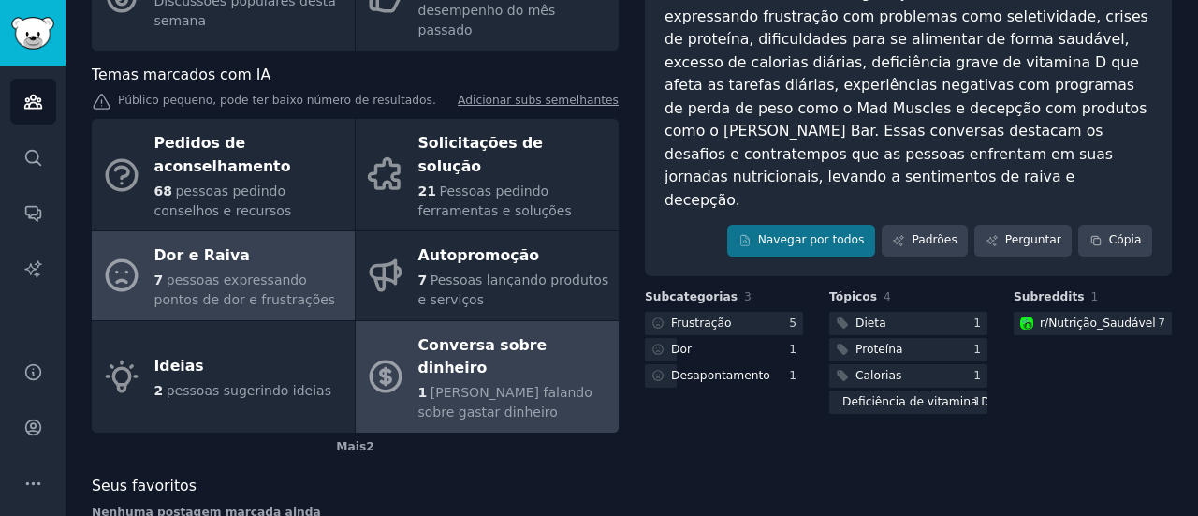
click at [471, 336] on font "Conversa sobre dinheiro" at bounding box center [482, 356] width 129 height 41
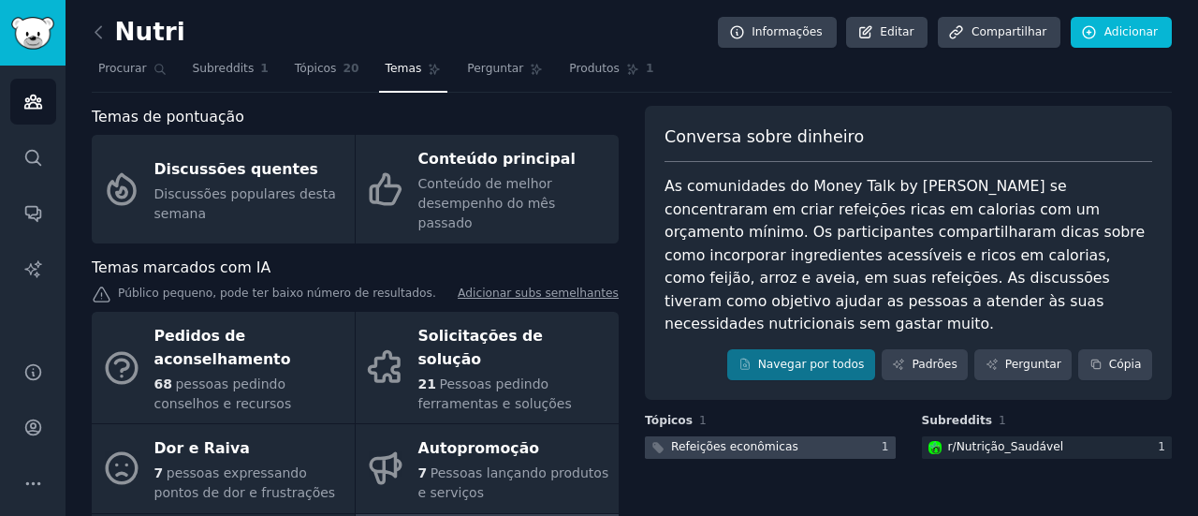
scroll to position [94, 0]
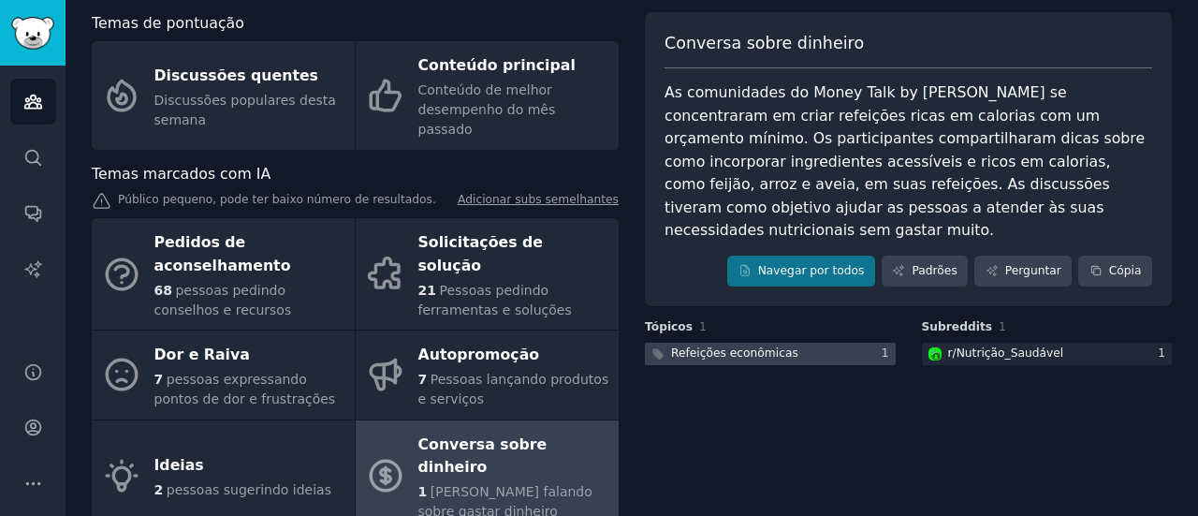
click at [729, 346] on font "Refeições econômicas" at bounding box center [734, 352] width 127 height 13
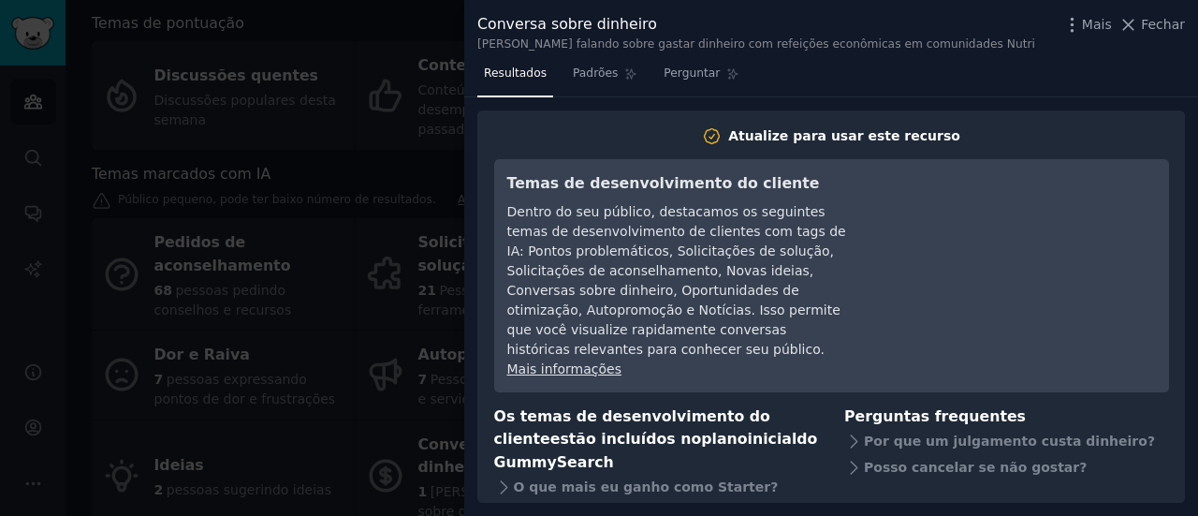
click at [346, 331] on div at bounding box center [599, 258] width 1198 height 516
